Goal: Entertainment & Leisure: Browse casually

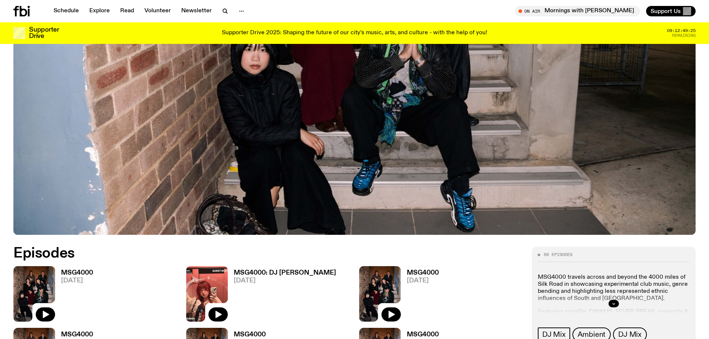
scroll to position [404, 0]
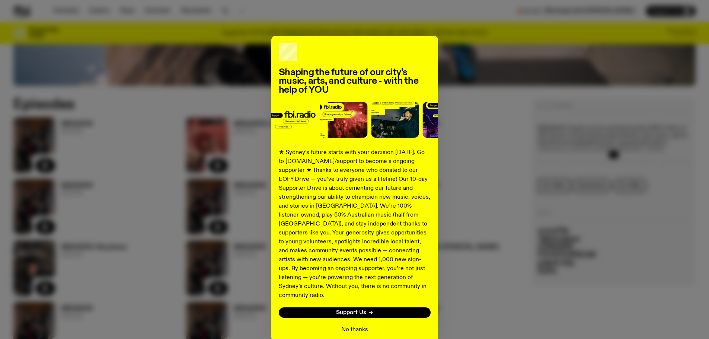
click at [350, 325] on button "No thanks" at bounding box center [354, 329] width 27 height 9
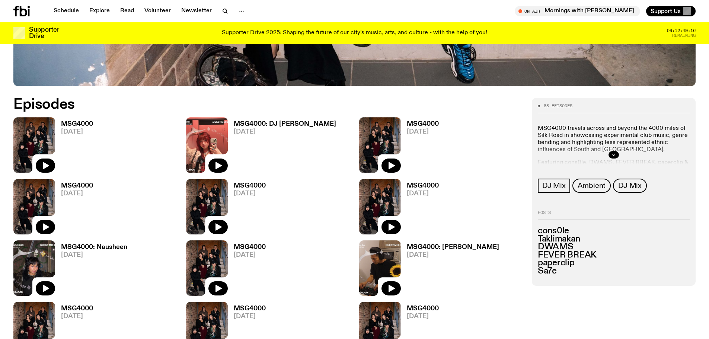
click at [86, 124] on h3 "MSG4000" at bounding box center [77, 124] width 32 height 6
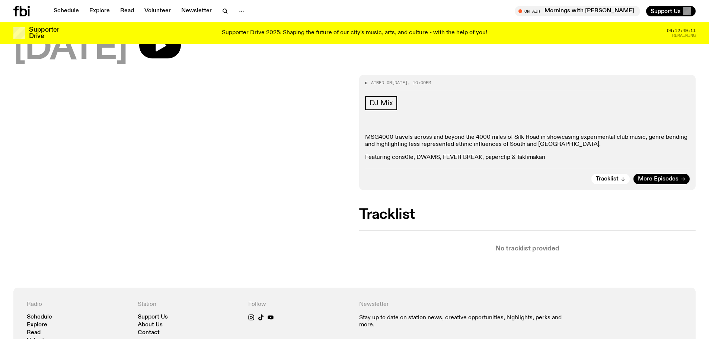
scroll to position [32, 0]
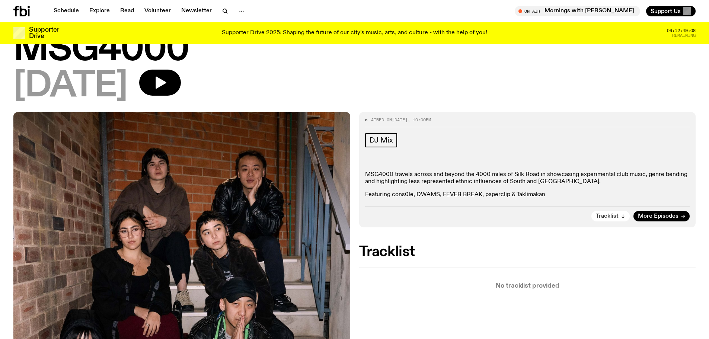
click at [604, 217] on span "Tracklist" at bounding box center [607, 217] width 23 height 6
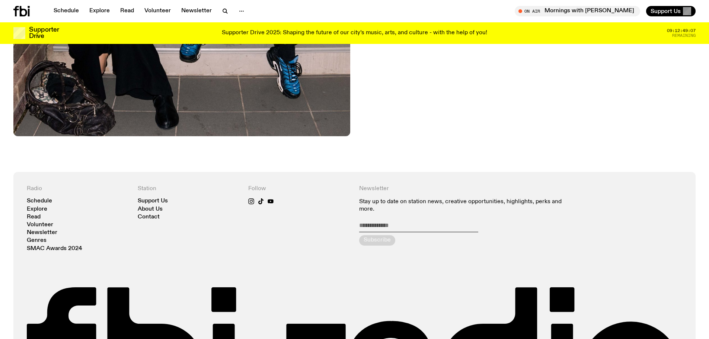
scroll to position [590, 0]
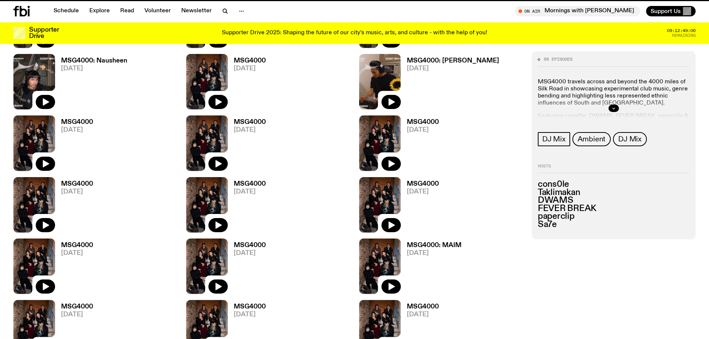
scroll to position [404, 0]
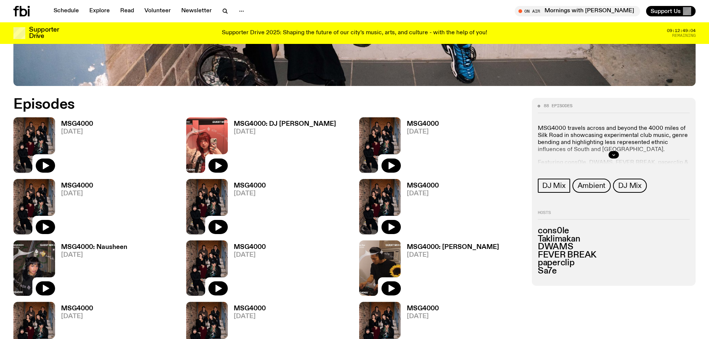
click at [428, 124] on h3 "MSG4000" at bounding box center [423, 124] width 32 height 6
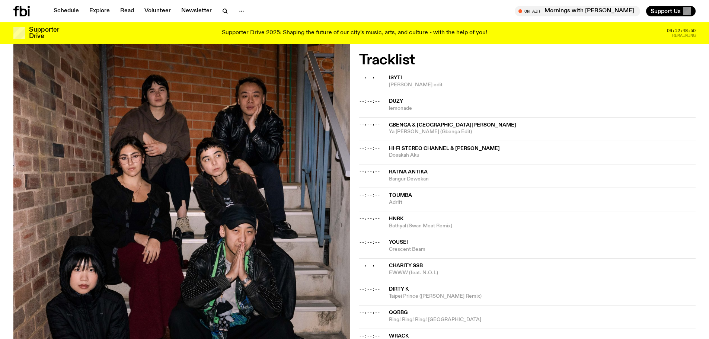
scroll to position [74, 0]
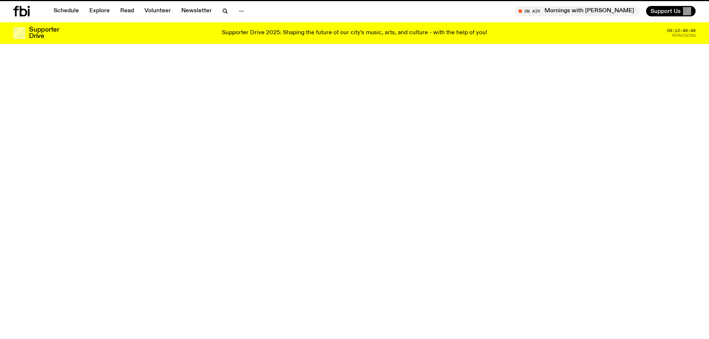
scroll to position [404, 0]
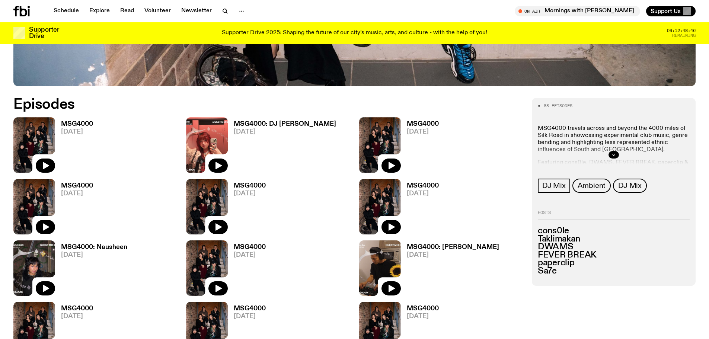
click at [70, 185] on h3 "MSG4000" at bounding box center [77, 186] width 32 height 6
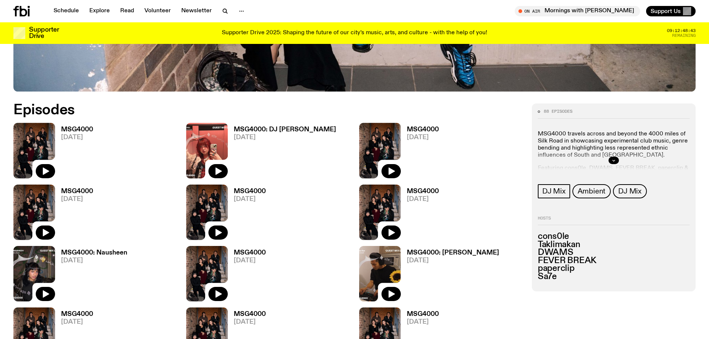
scroll to position [398, 0]
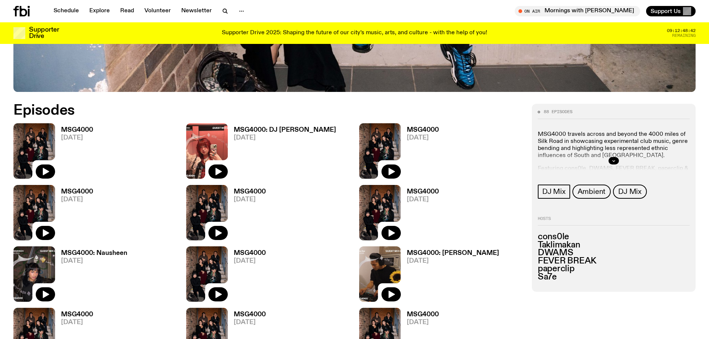
click at [418, 193] on h3 "MSG4000" at bounding box center [423, 192] width 32 height 6
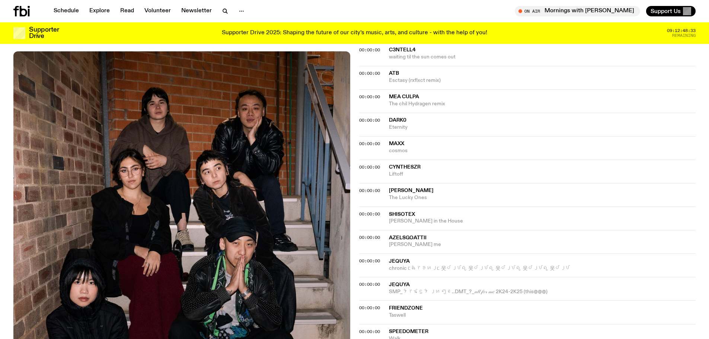
scroll to position [813, 0]
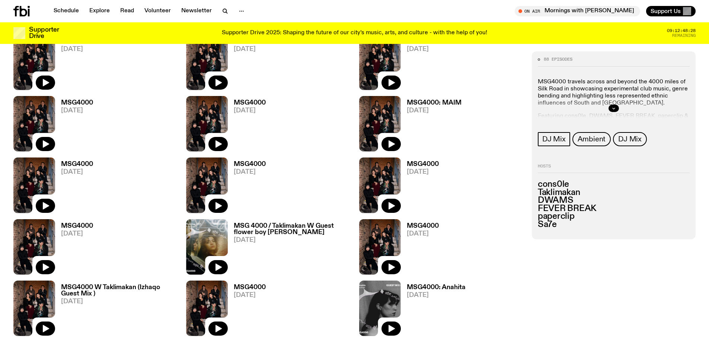
scroll to position [882, 0]
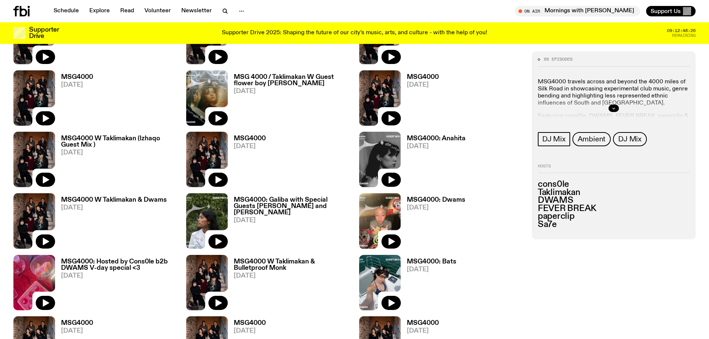
click at [432, 198] on h3 "MSG4000: Dwams" at bounding box center [436, 200] width 58 height 6
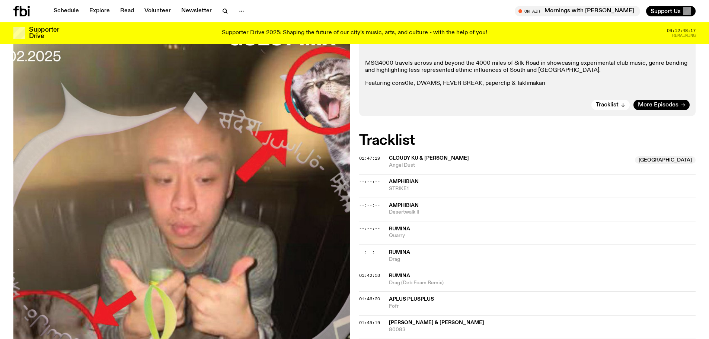
scroll to position [31, 0]
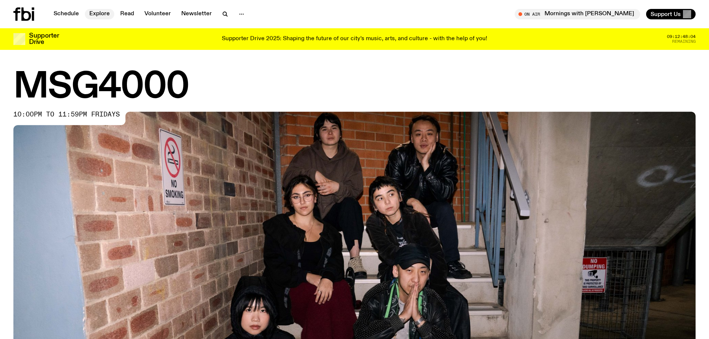
click at [89, 11] on link "Explore" at bounding box center [99, 14] width 29 height 10
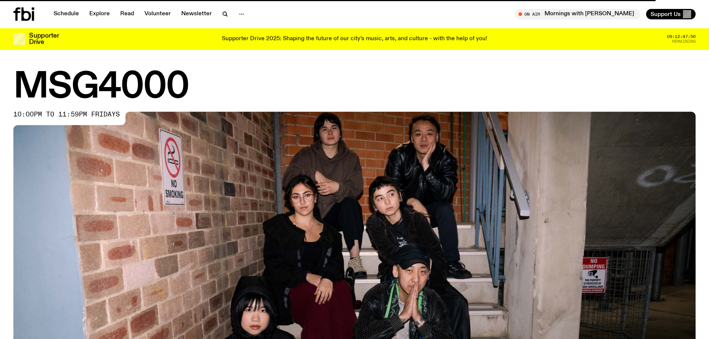
click at [28, 17] on icon at bounding box center [23, 13] width 21 height 13
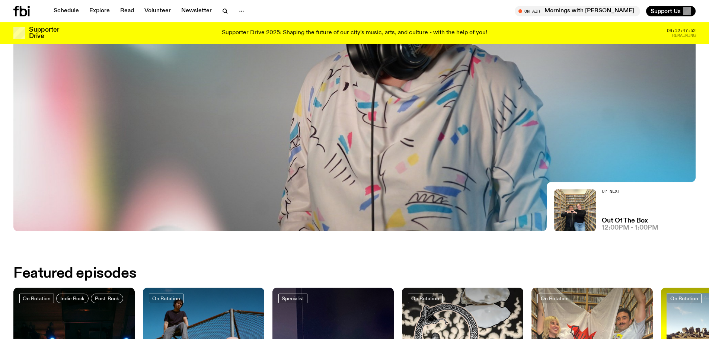
scroll to position [31, 0]
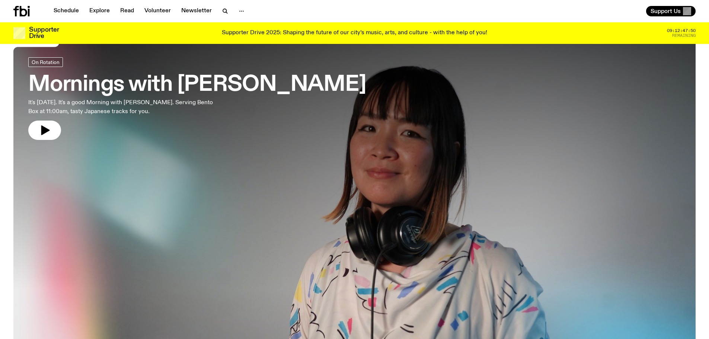
click at [98, 79] on h3 "Mornings with [PERSON_NAME]" at bounding box center [197, 84] width 338 height 21
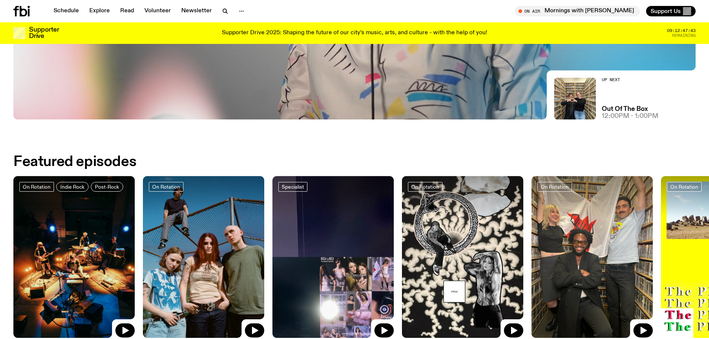
scroll to position [441, 0]
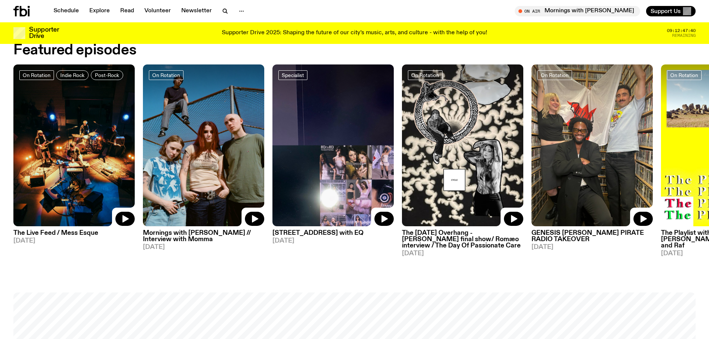
click at [325, 233] on h3 "[STREET_ADDRESS] with EQ" at bounding box center [333, 233] width 121 height 6
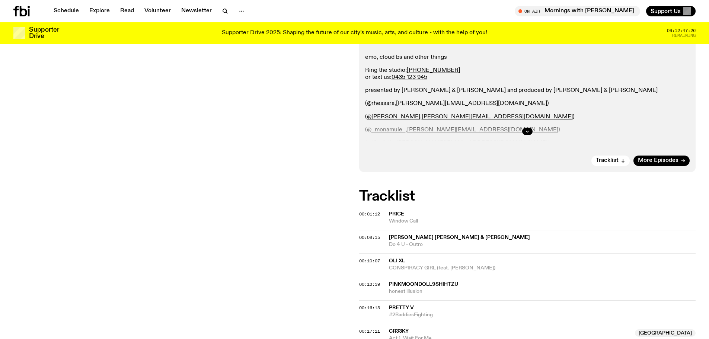
scroll to position [106, 0]
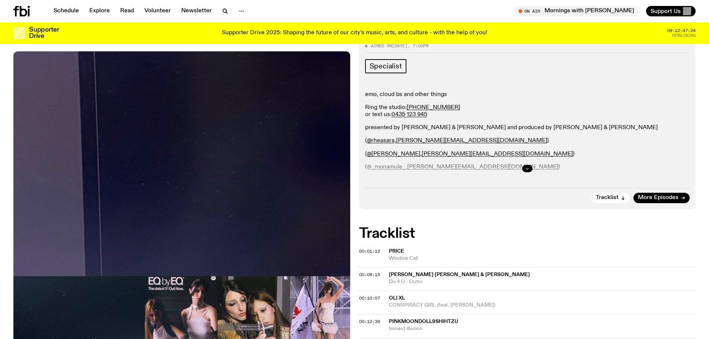
click at [532, 168] on button "button" at bounding box center [527, 168] width 10 height 7
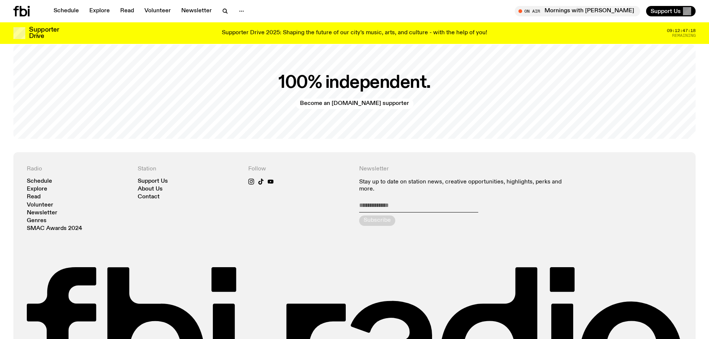
scroll to position [1813, 0]
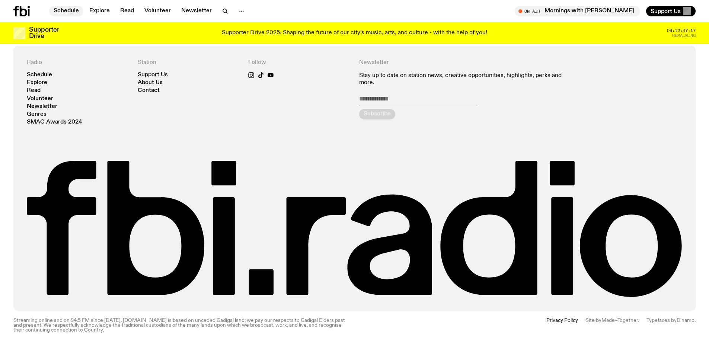
click at [69, 10] on link "Schedule" at bounding box center [66, 11] width 34 height 10
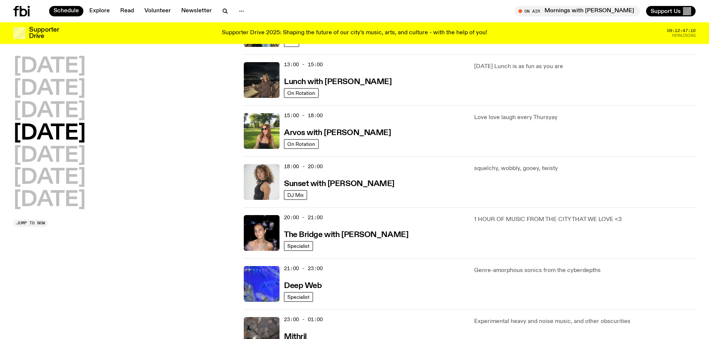
scroll to position [255, 0]
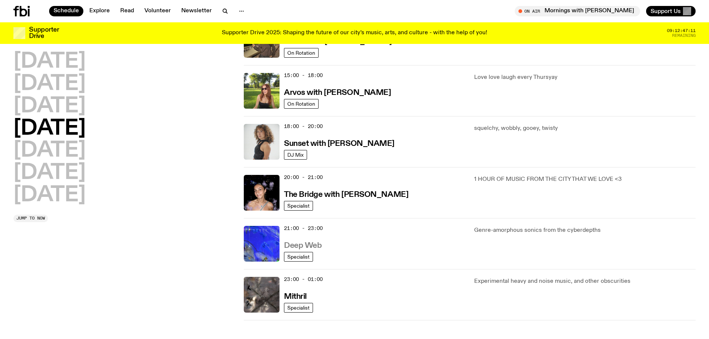
click at [315, 247] on h3 "Deep Web" at bounding box center [303, 246] width 38 height 8
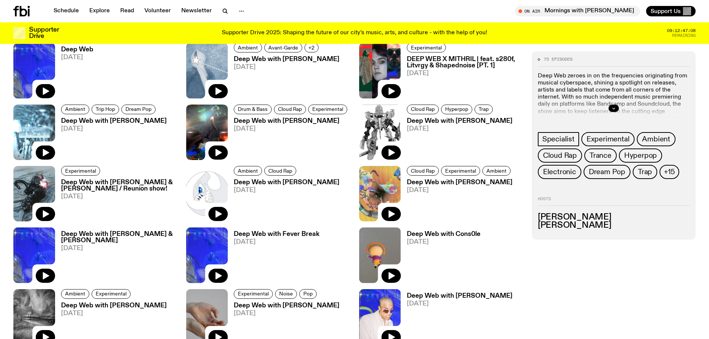
scroll to position [441, 0]
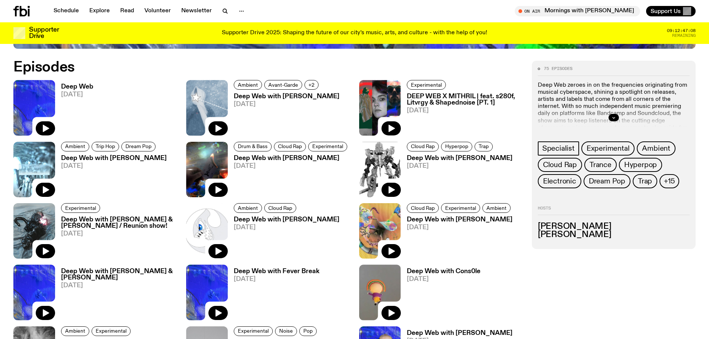
click at [89, 85] on h3 "Deep Web" at bounding box center [77, 87] width 32 height 6
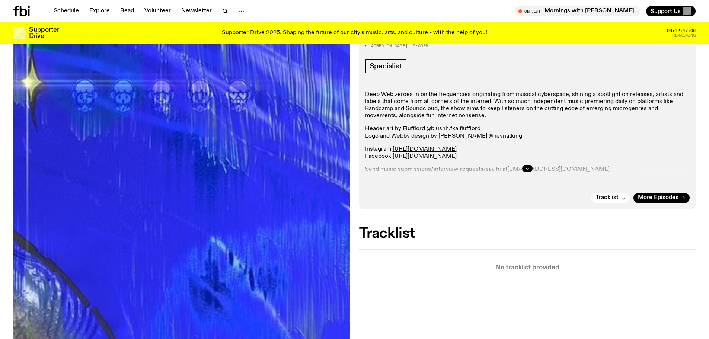
scroll to position [69, 0]
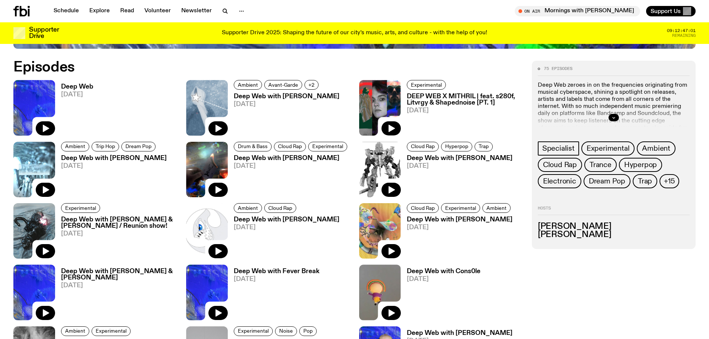
scroll to position [515, 0]
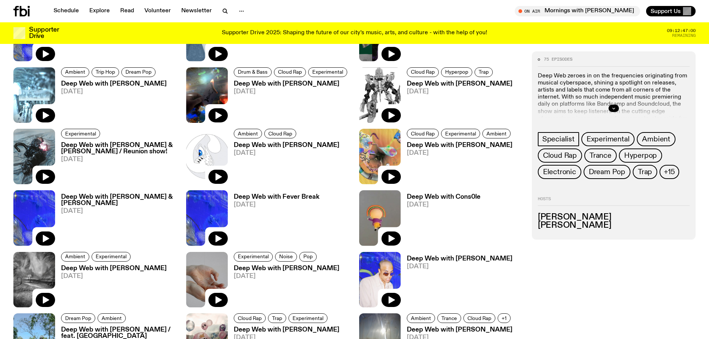
click at [290, 197] on h3 "Deep Web with Fever Break" at bounding box center [277, 197] width 86 height 6
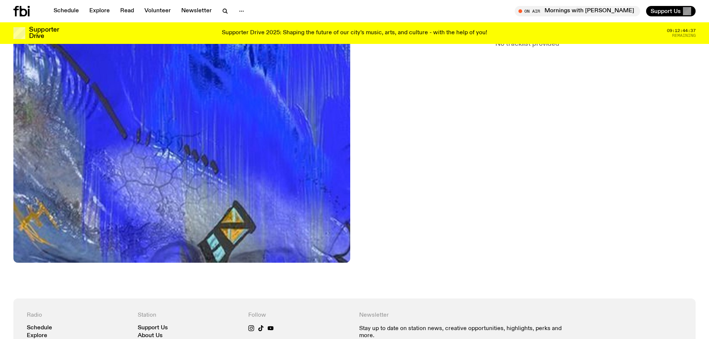
scroll to position [515, 0]
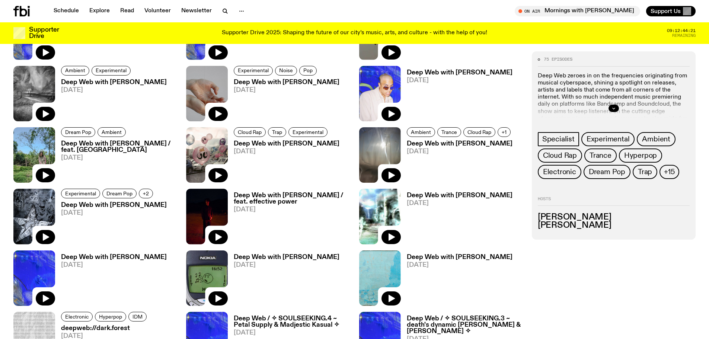
scroll to position [776, 0]
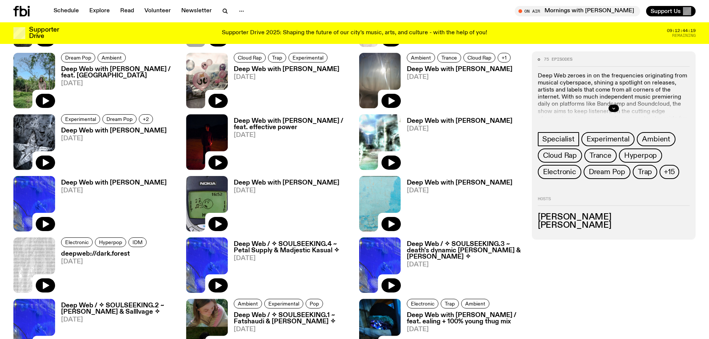
click at [95, 253] on h3 "deepweb://dark.forest" at bounding box center [105, 254] width 88 height 6
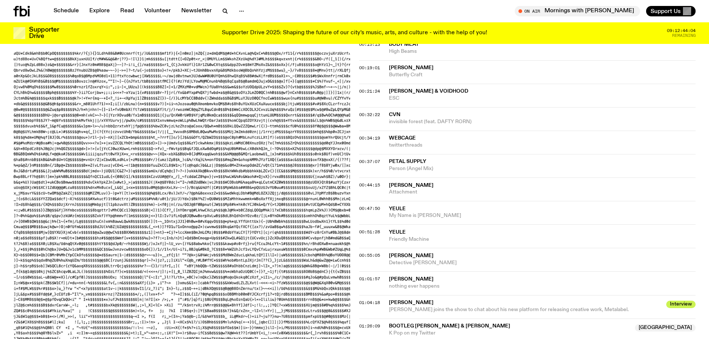
scroll to position [553, 0]
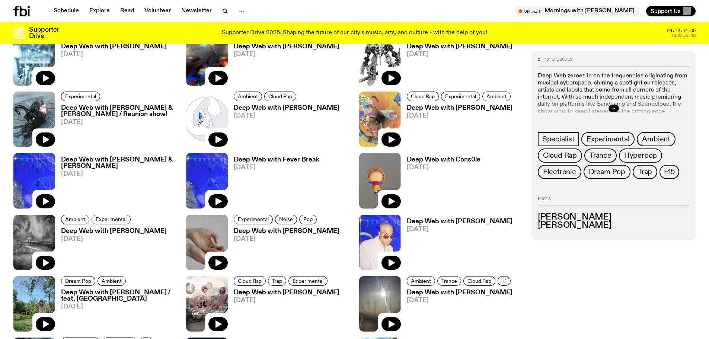
scroll to position [441, 0]
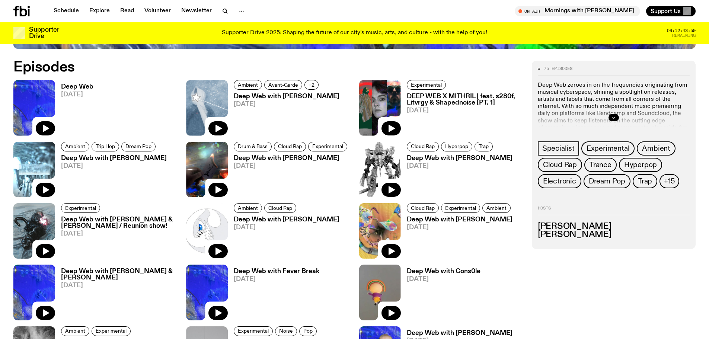
click at [292, 98] on h3 "Deep Web with [PERSON_NAME]" at bounding box center [287, 96] width 106 height 6
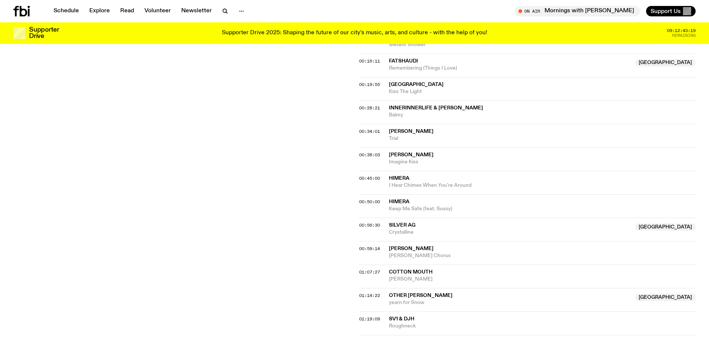
scroll to position [515, 0]
